Goal: Information Seeking & Learning: Learn about a topic

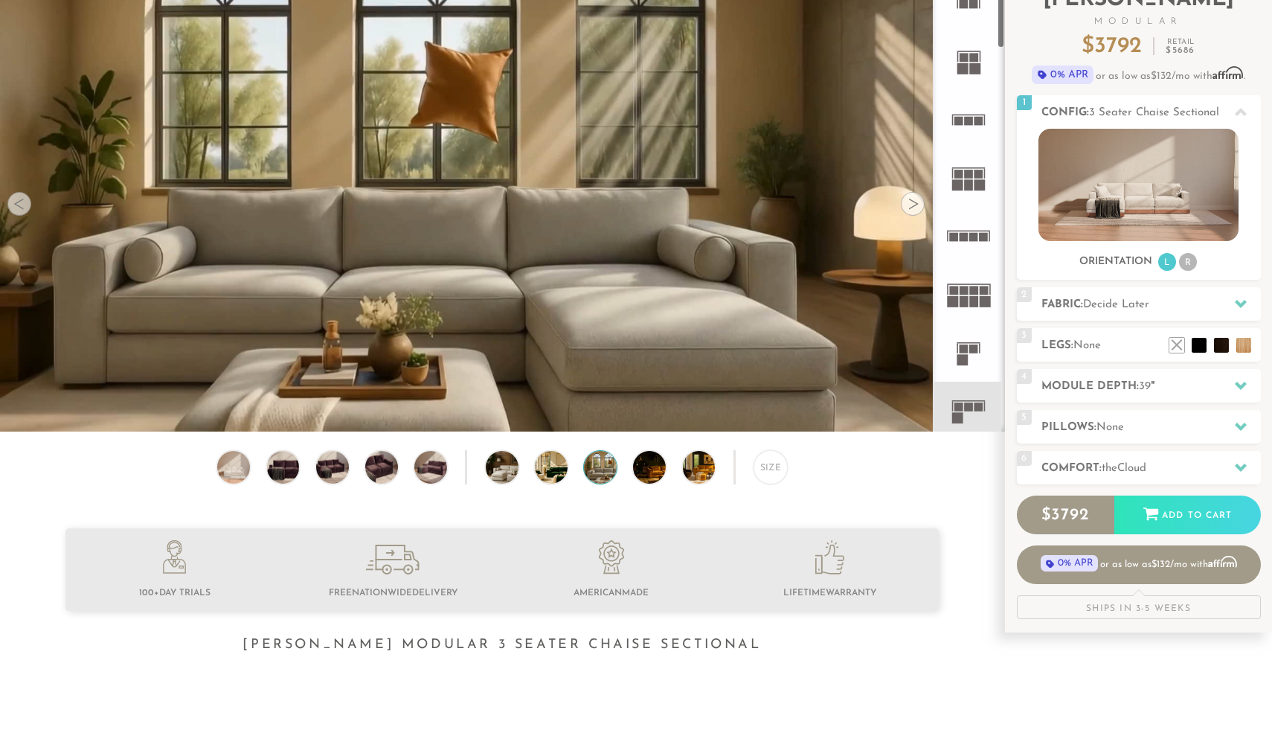
scroll to position [16939, 1272]
click at [969, 53] on rect at bounding box center [973, 57] width 9 height 9
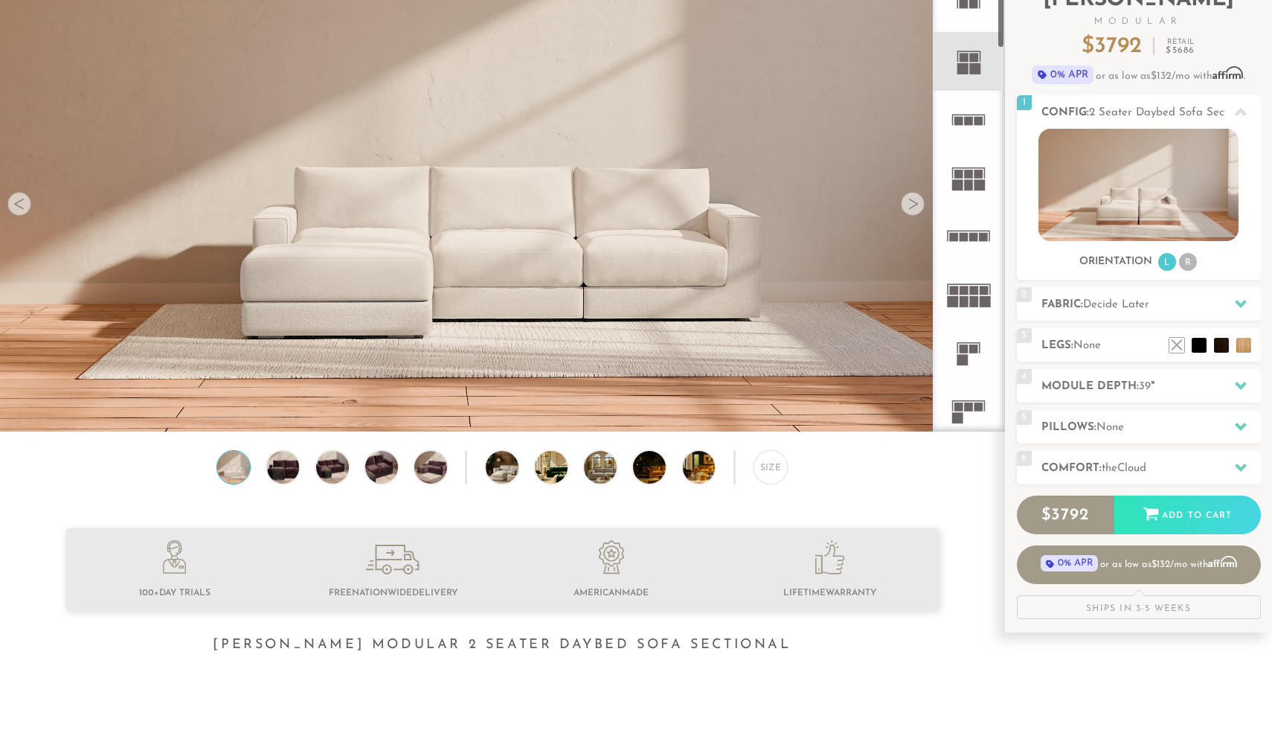
click at [918, 202] on div at bounding box center [913, 204] width 24 height 24
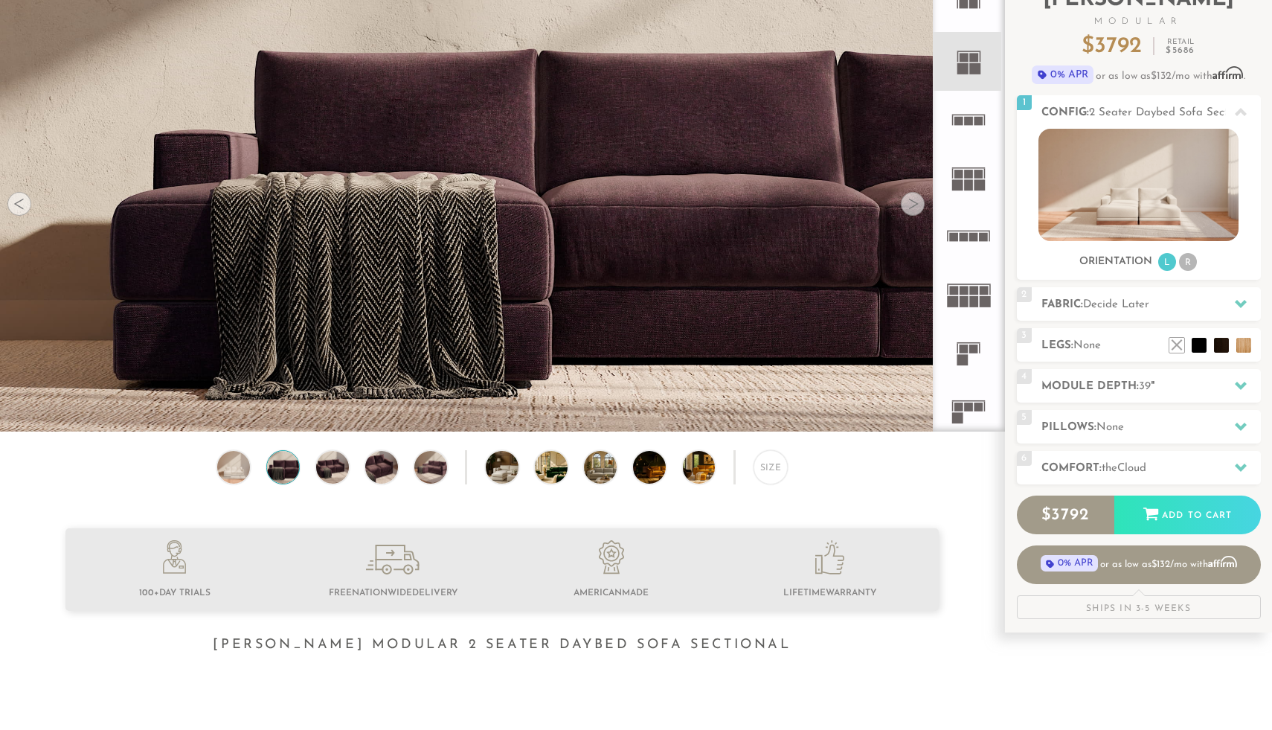
click at [918, 202] on div at bounding box center [913, 204] width 24 height 24
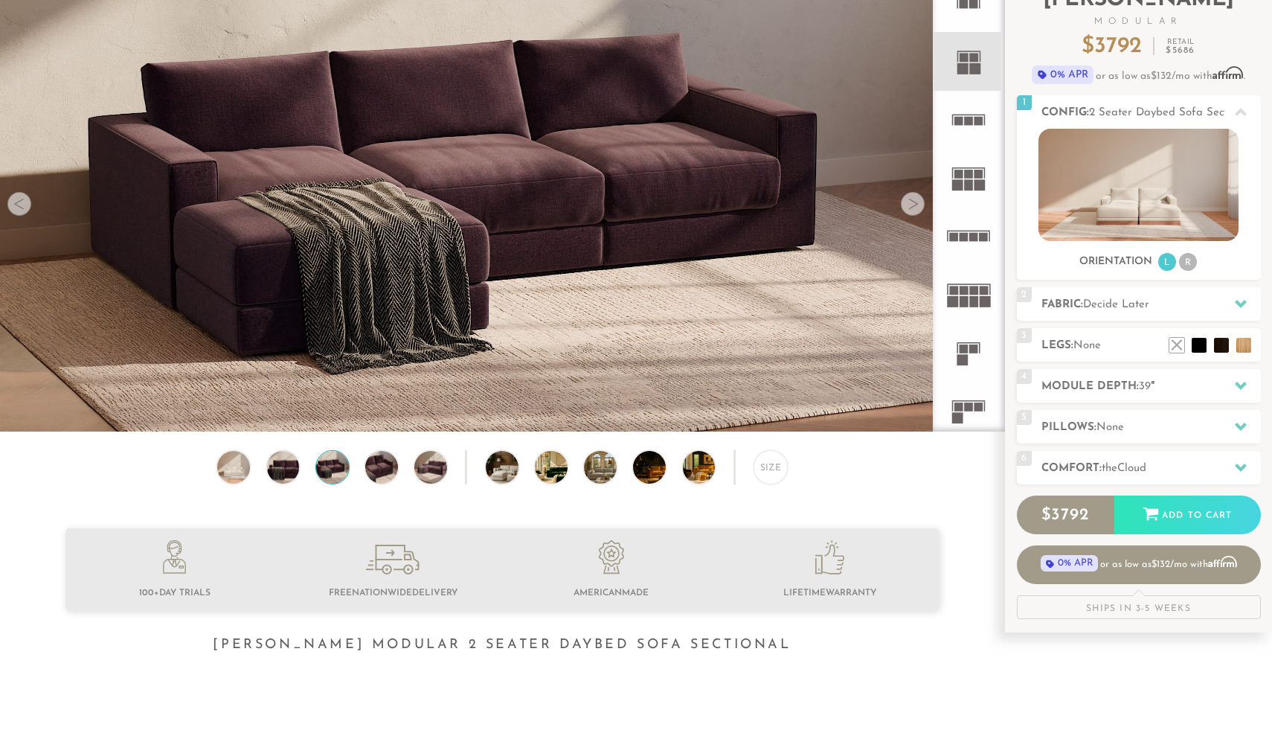
click at [918, 202] on div at bounding box center [913, 204] width 24 height 24
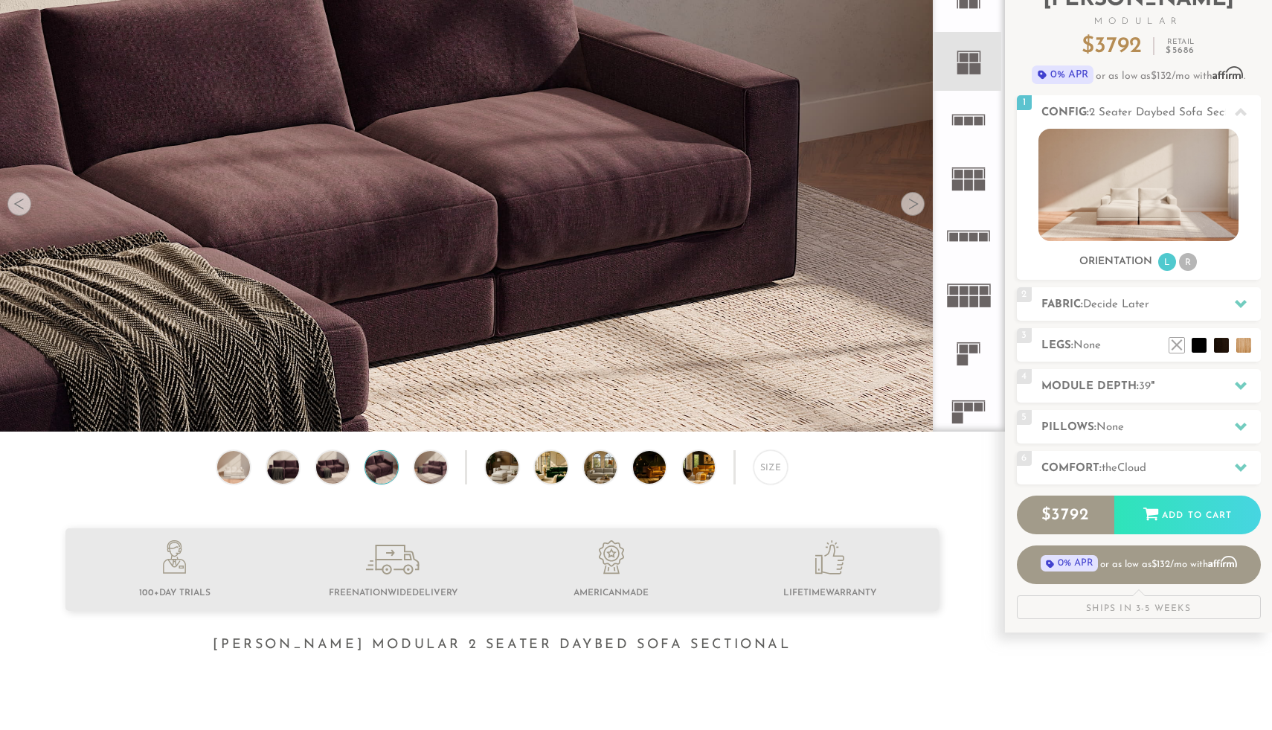
click at [918, 202] on div at bounding box center [913, 204] width 24 height 24
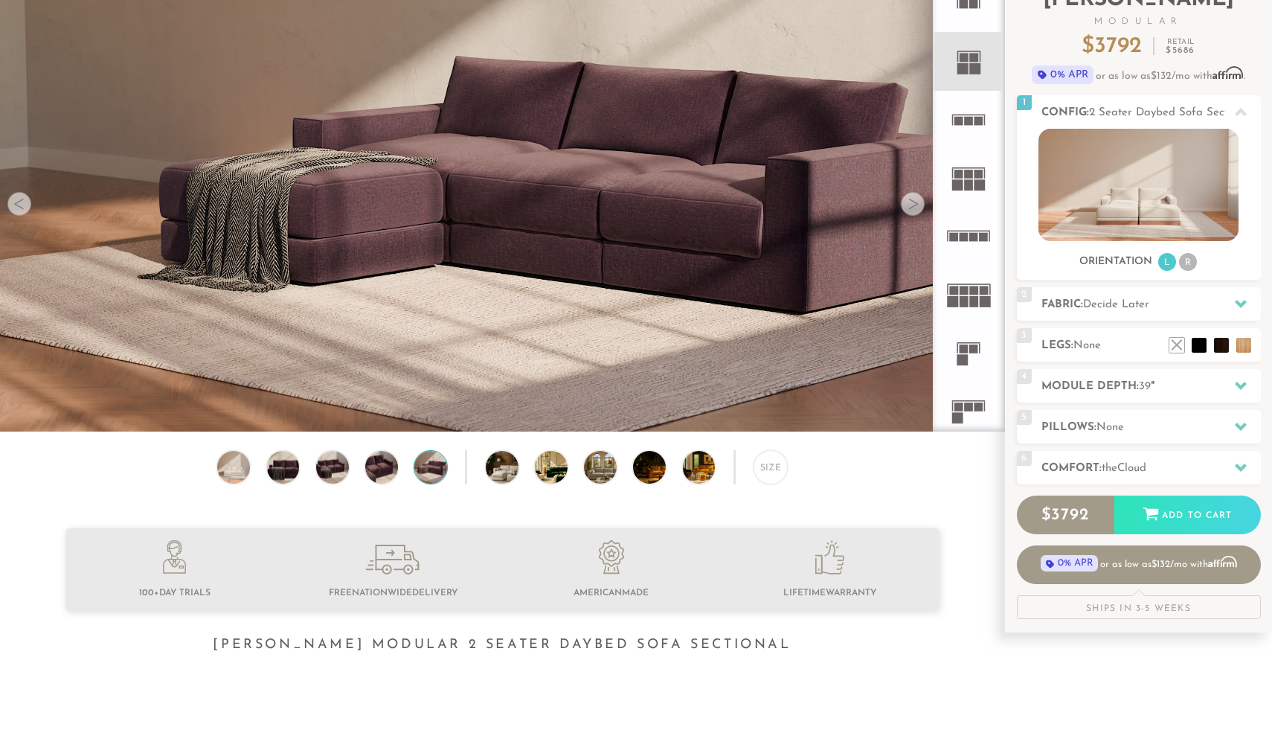
click at [918, 202] on div at bounding box center [913, 204] width 24 height 24
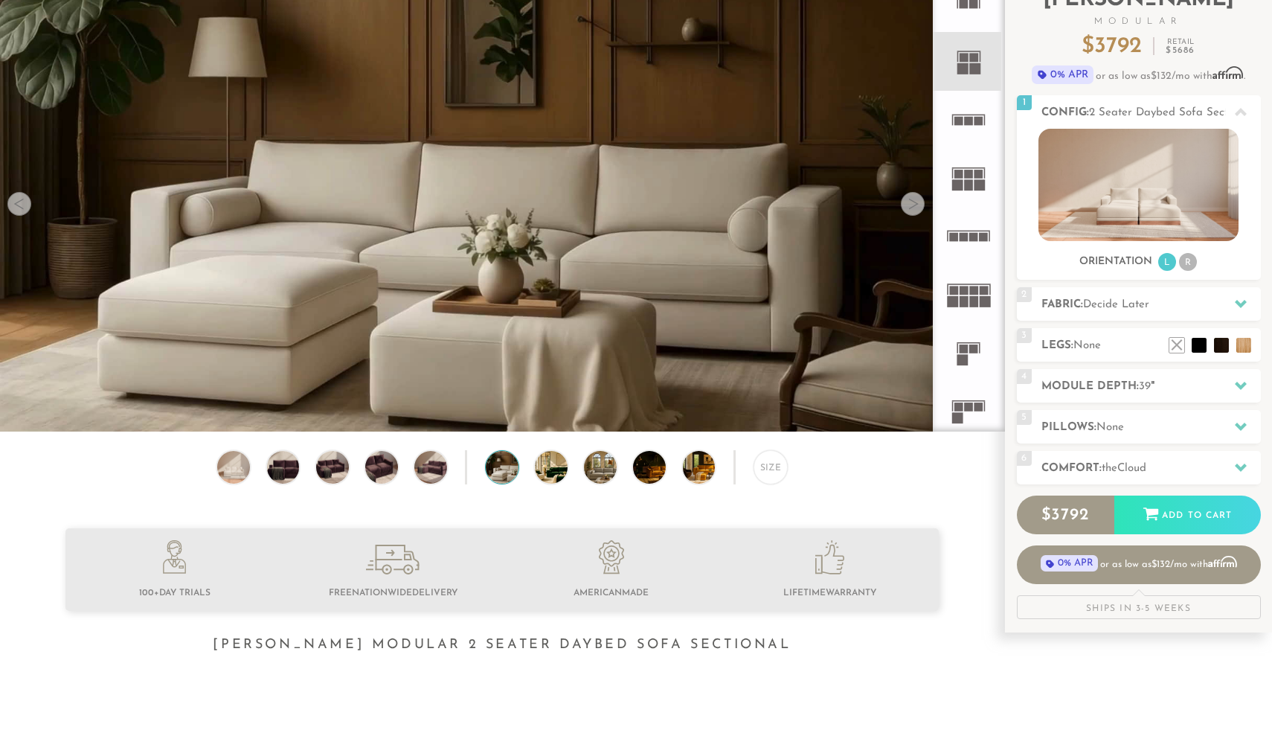
click at [918, 202] on div at bounding box center [913, 204] width 24 height 24
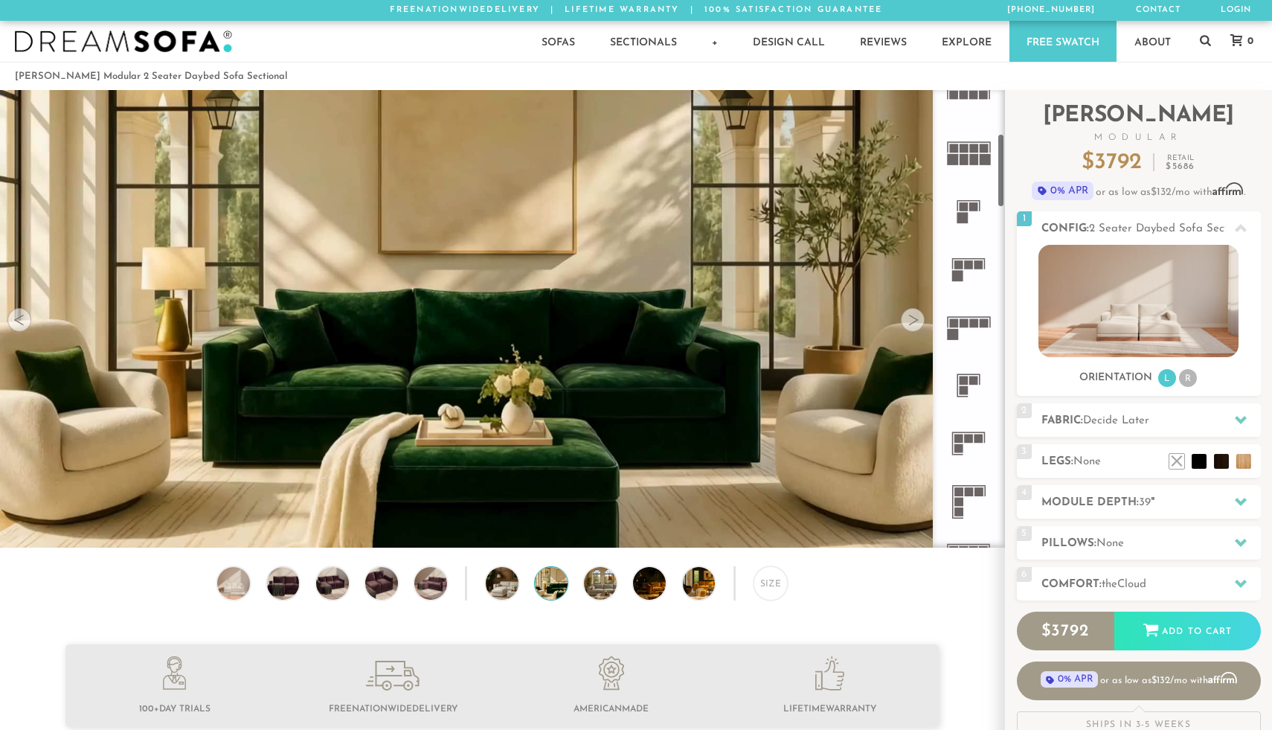
scroll to position [267, 0]
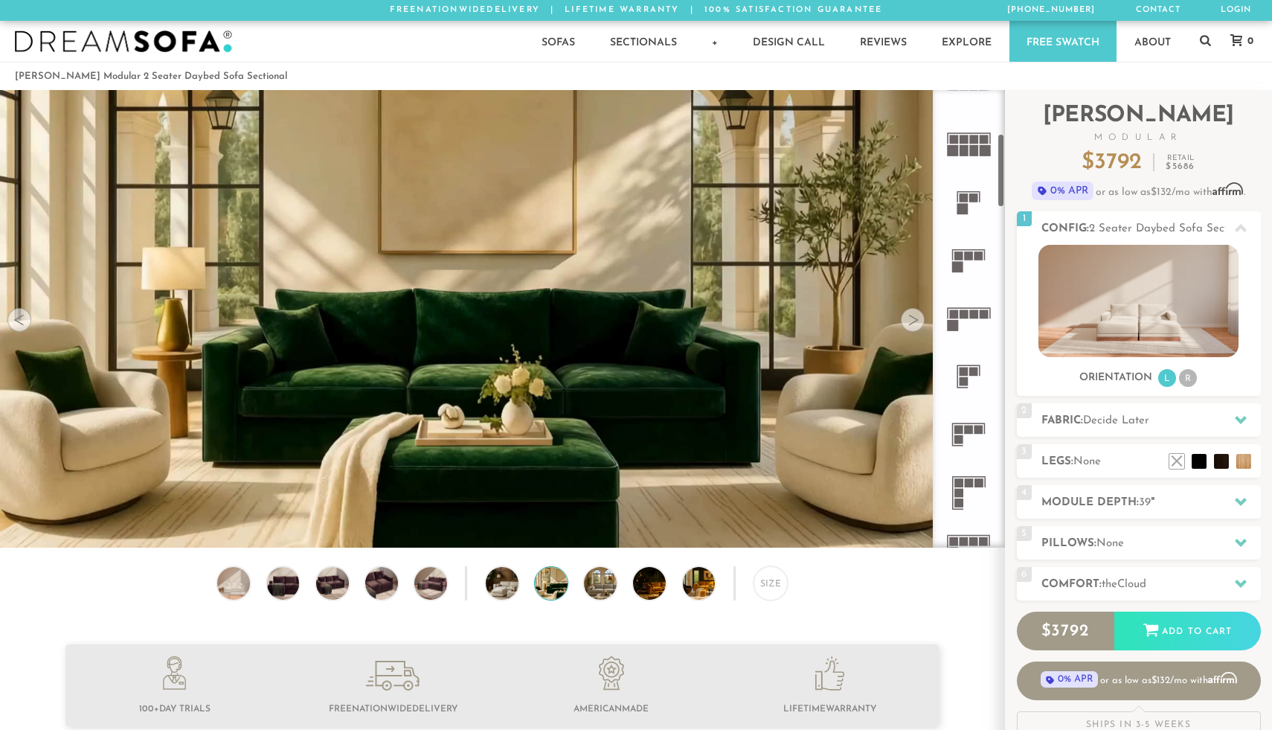
click at [968, 259] on rect at bounding box center [969, 255] width 9 height 9
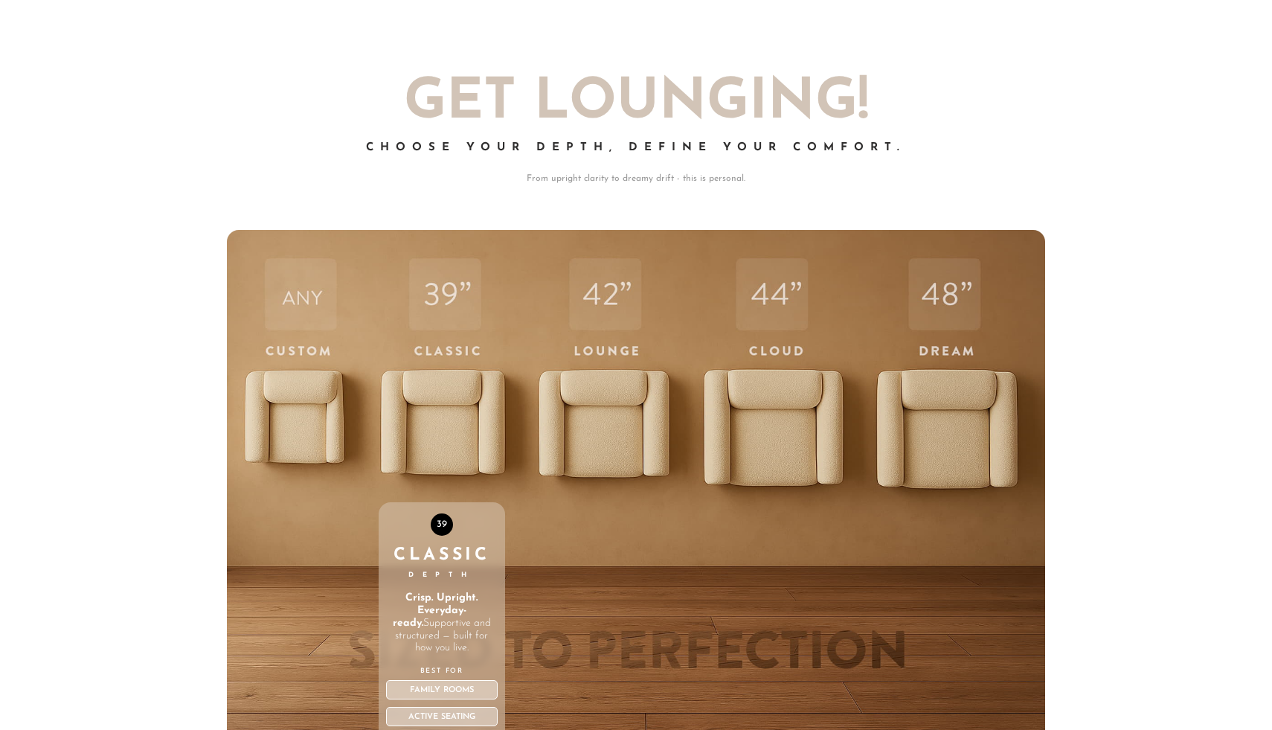
scroll to position [4851, 0]
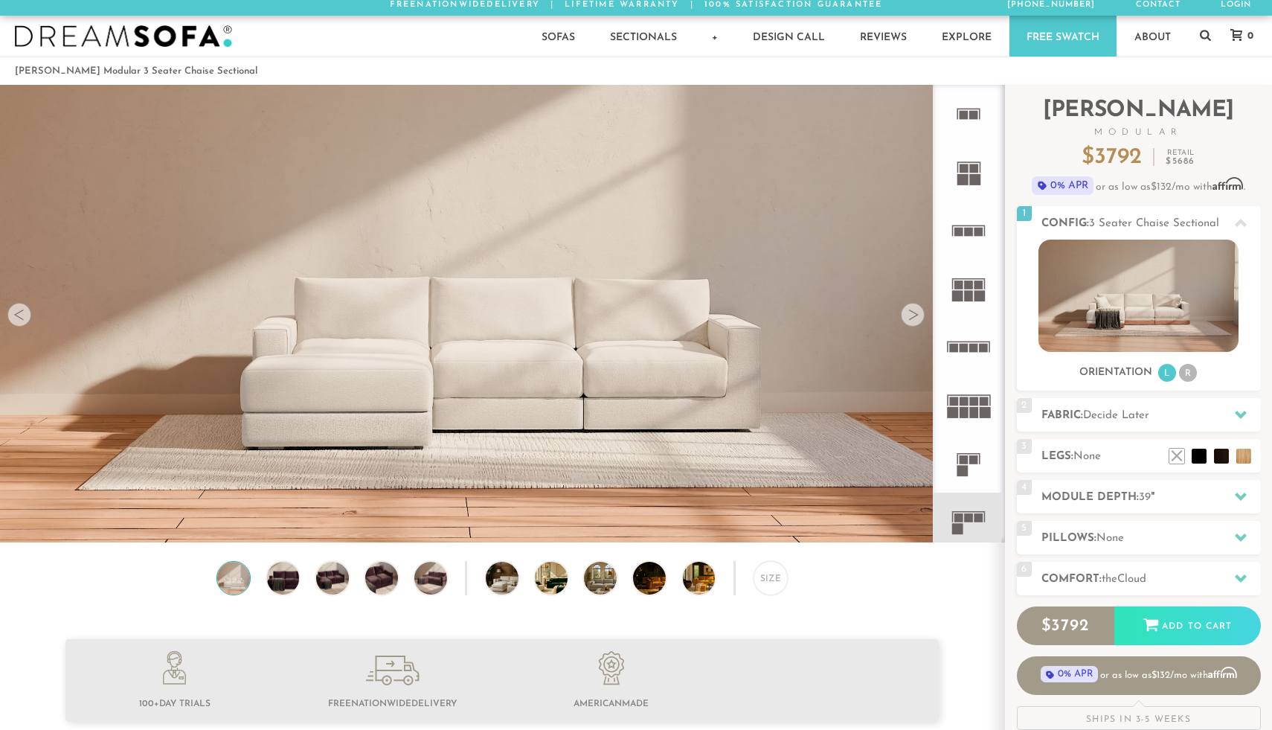
scroll to position [9, 0]
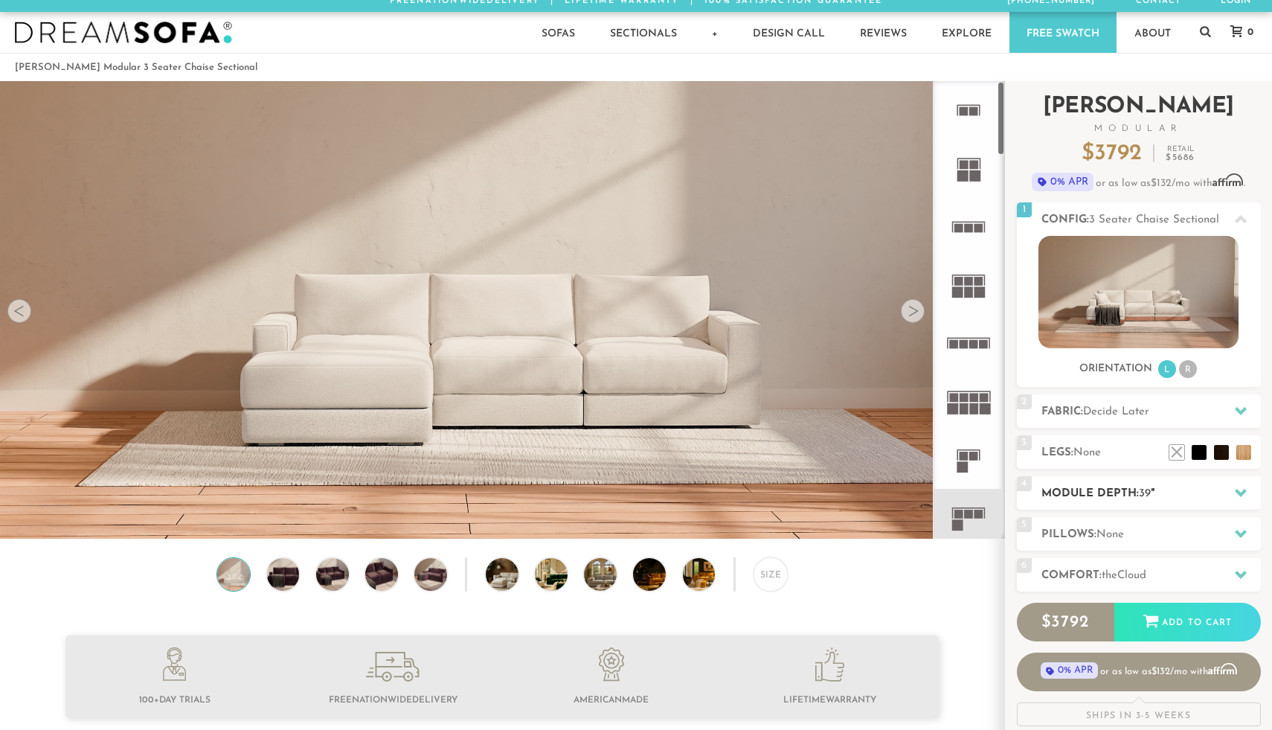
click at [1067, 487] on h2 "Module Depth: 39 "" at bounding box center [1150, 493] width 219 height 17
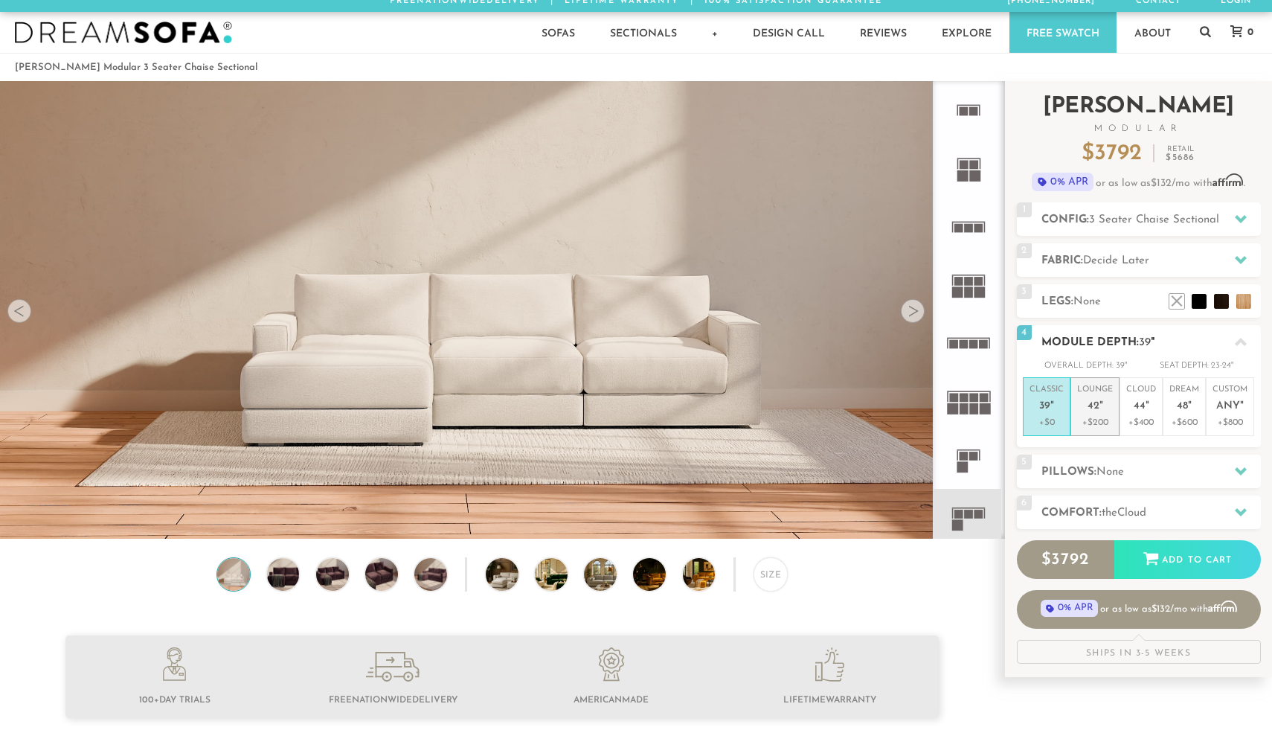
click at [1083, 399] on p "Lounge 42 "" at bounding box center [1095, 400] width 36 height 32
click at [1064, 519] on h2 "Comfort: the Cloud" at bounding box center [1150, 512] width 219 height 17
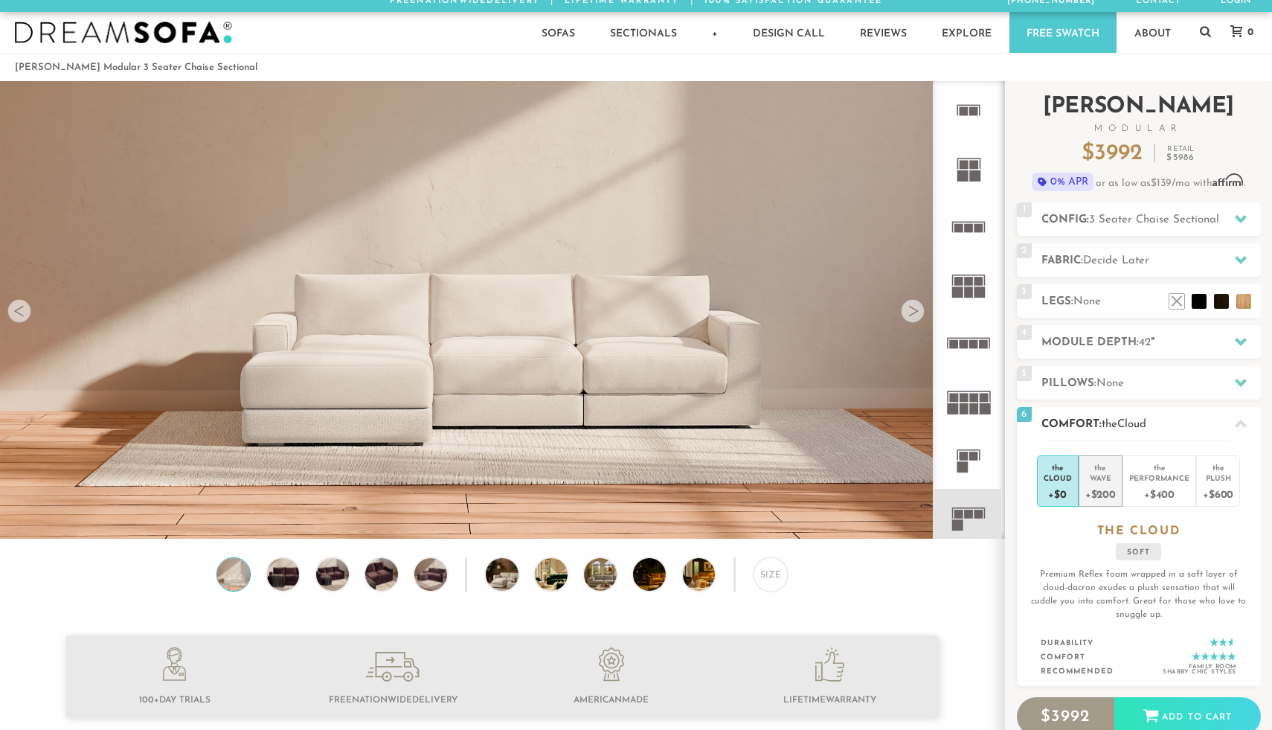
click at [1088, 471] on div "the" at bounding box center [1100, 464] width 30 height 15
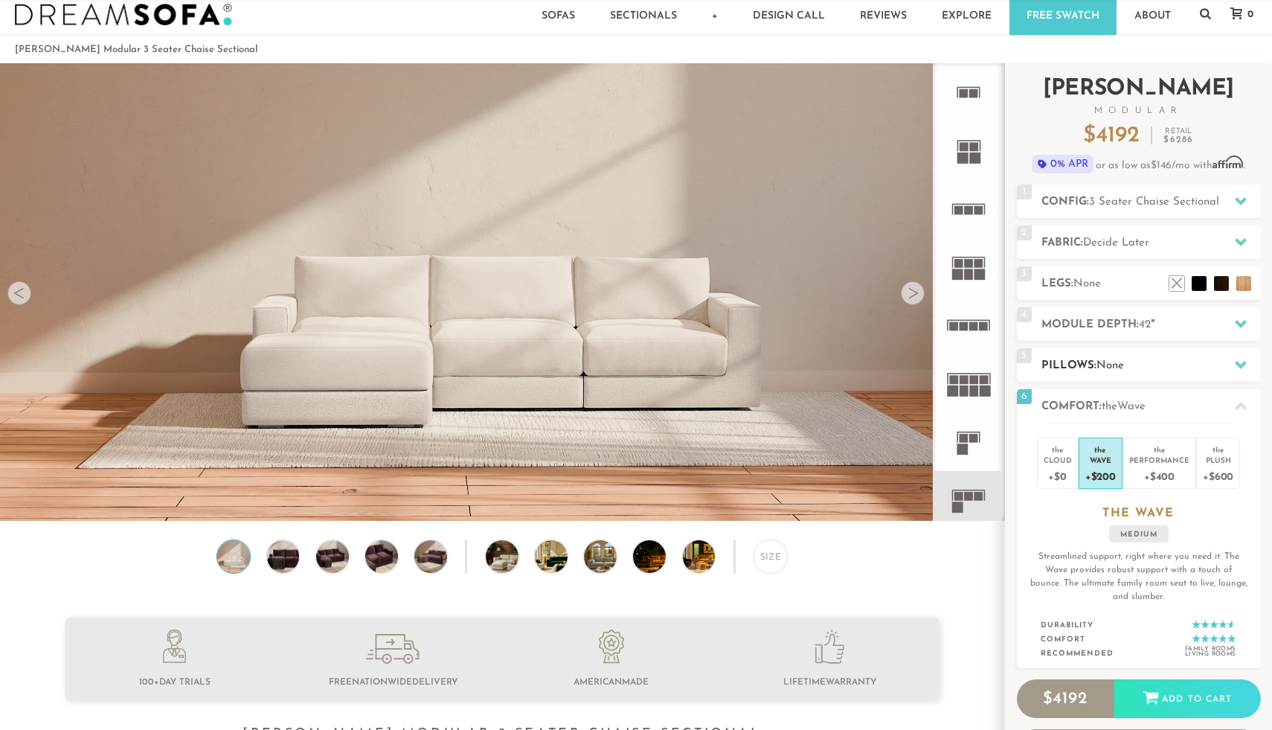
scroll to position [28, 0]
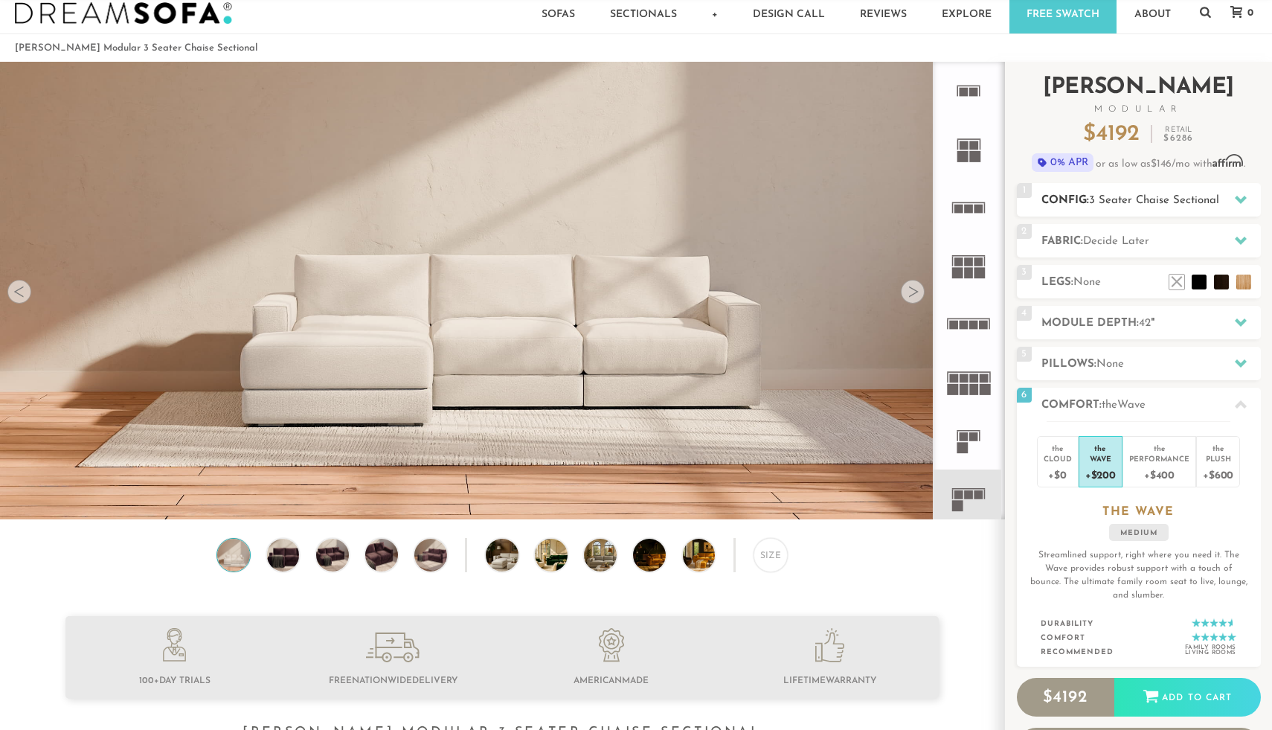
click at [1108, 202] on span "3 Seater Chaise Sectional" at bounding box center [1154, 200] width 130 height 11
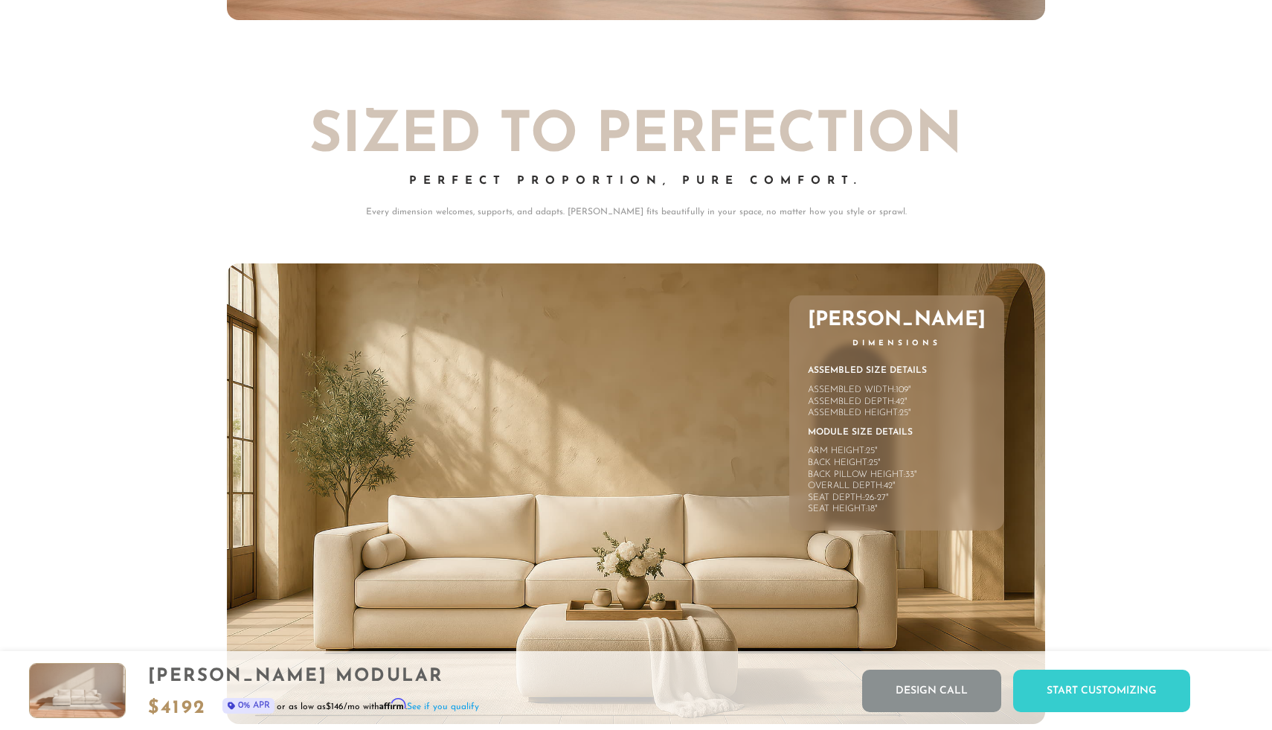
scroll to position [6641, 0]
